Goal: Information Seeking & Learning: Learn about a topic

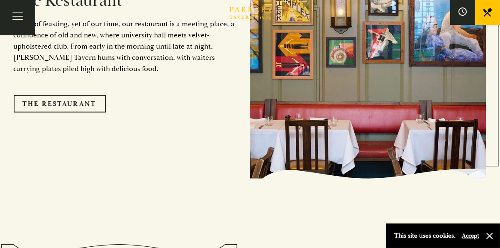
scroll to position [715, 0]
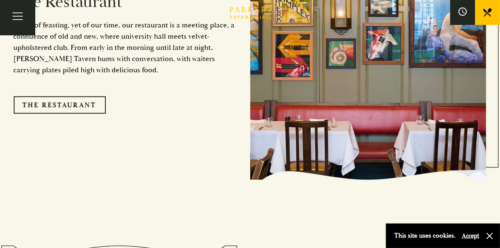
click at [85, 114] on link "The Restaurant" at bounding box center [60, 104] width 92 height 17
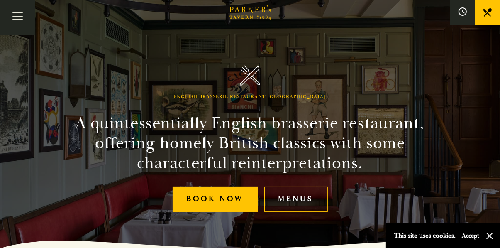
click at [285, 206] on link "Menus" at bounding box center [295, 198] width 63 height 25
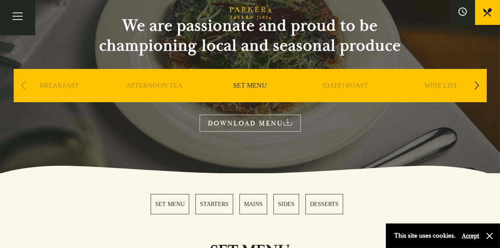
scroll to position [77, 0]
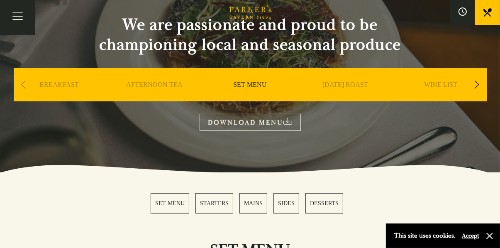
click at [216, 204] on link "STARTERS" at bounding box center [214, 203] width 38 height 20
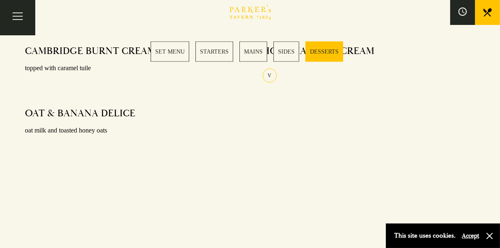
scroll to position [1127, 0]
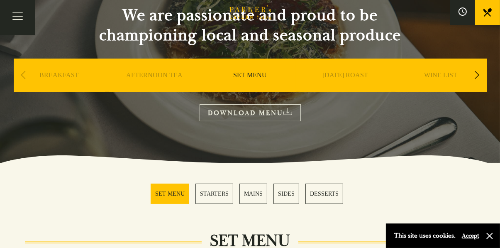
scroll to position [77, 0]
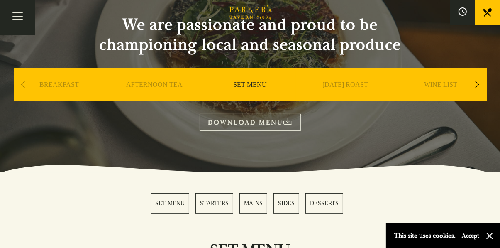
click at [251, 203] on link "MAINS" at bounding box center [253, 203] width 28 height 20
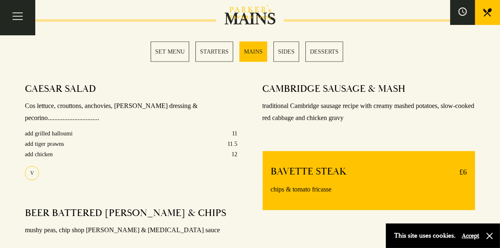
scroll to position [643, 0]
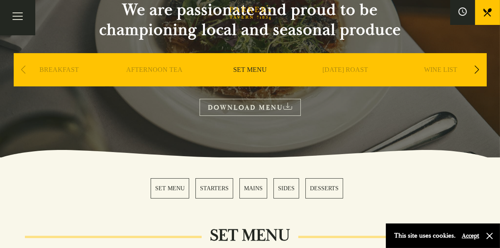
scroll to position [77, 0]
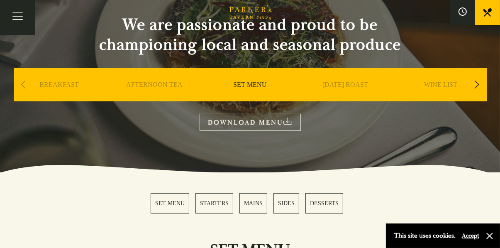
click at [490, 240] on button "button" at bounding box center [490, 236] width 8 height 8
